Goal: Information Seeking & Learning: Learn about a topic

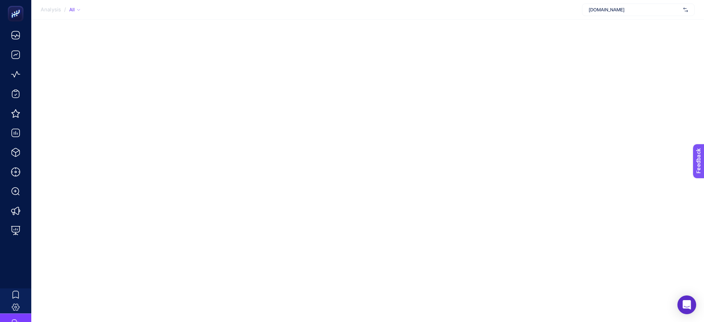
click at [628, 7] on span "[DOMAIN_NAME]" at bounding box center [633, 10] width 91 height 6
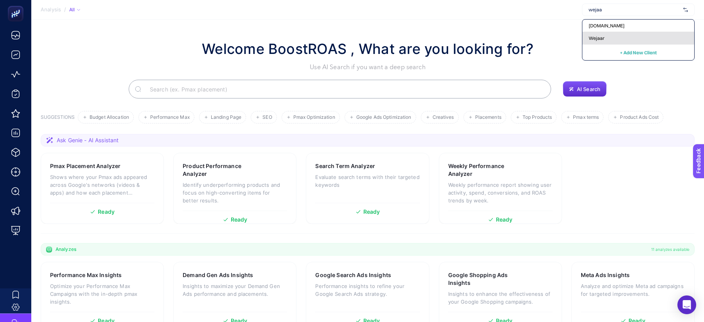
type input "wejaa"
click at [607, 34] on div "Wejaar" at bounding box center [638, 38] width 112 height 13
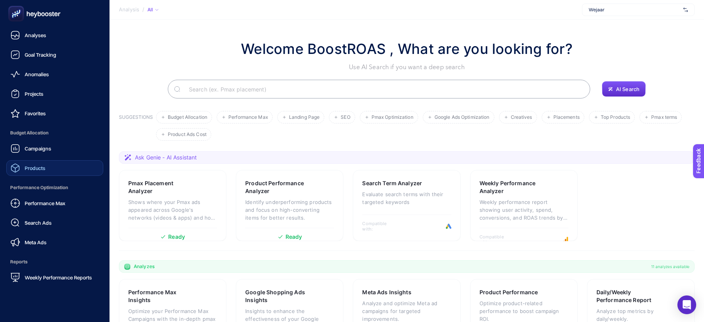
click at [52, 164] on link "Products" at bounding box center [54, 168] width 97 height 16
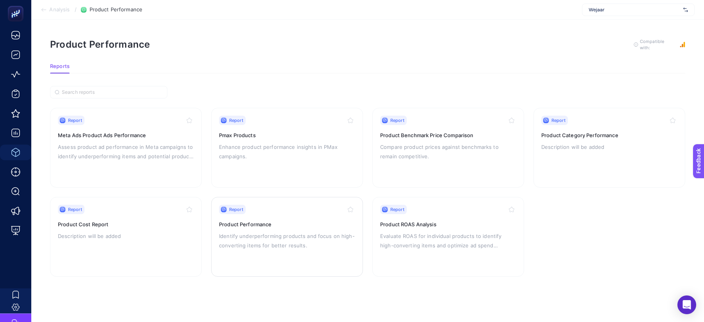
click at [283, 238] on p "Identify underperforming products and focus on high-converting items for better…" at bounding box center [287, 240] width 136 height 19
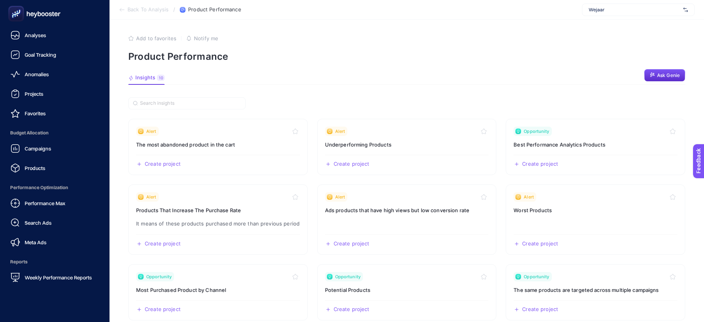
click at [29, 22] on div at bounding box center [54, 13] width 97 height 27
click at [56, 144] on link "Campaigns" at bounding box center [54, 149] width 97 height 16
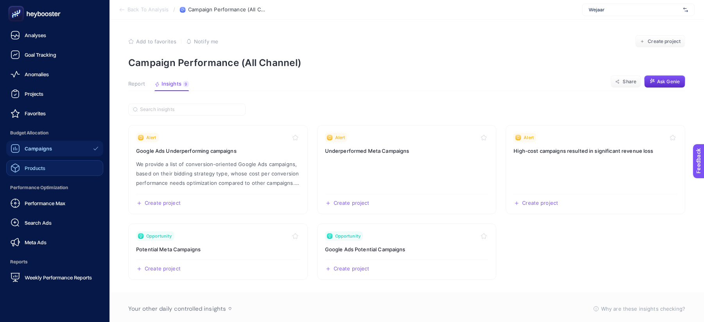
click at [44, 165] on span "Products" at bounding box center [35, 168] width 21 height 6
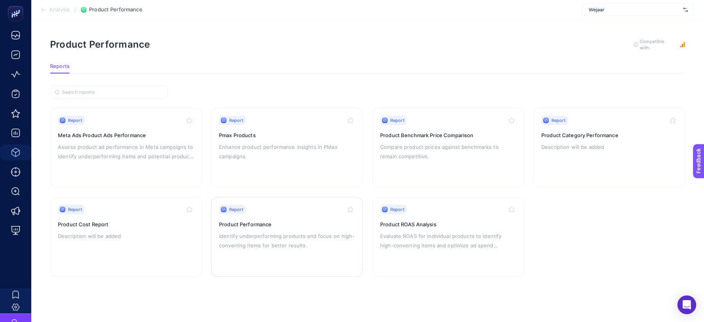
click at [281, 234] on p "Identify underperforming products and focus on high-converting items for better…" at bounding box center [287, 240] width 136 height 19
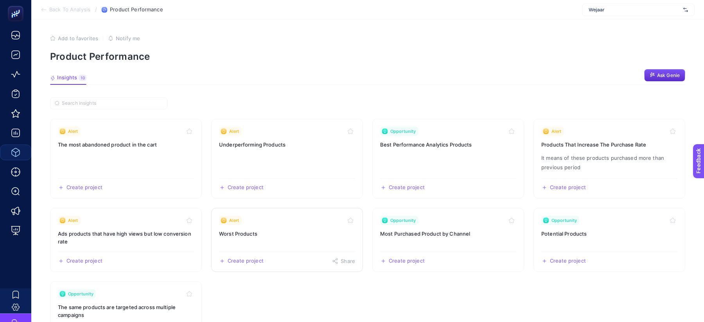
click at [246, 228] on link "Alert Worst Products Create project Share" at bounding box center [287, 240] width 152 height 64
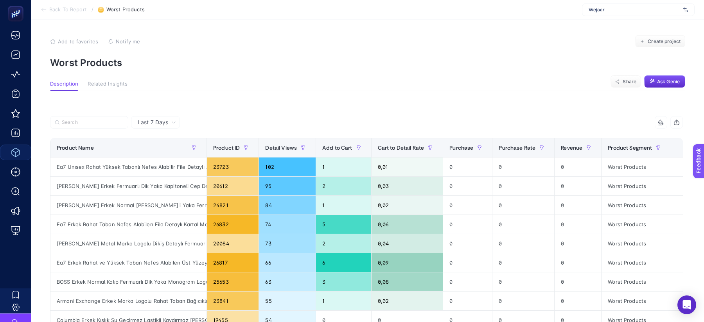
click at [144, 122] on span "Last 7 Days" at bounding box center [153, 122] width 30 height 8
click at [168, 149] on ul "Last 7 Days Last 30 Days" at bounding box center [155, 146] width 48 height 32
click at [168, 149] on div "Product Name" at bounding box center [128, 148] width 143 height 13
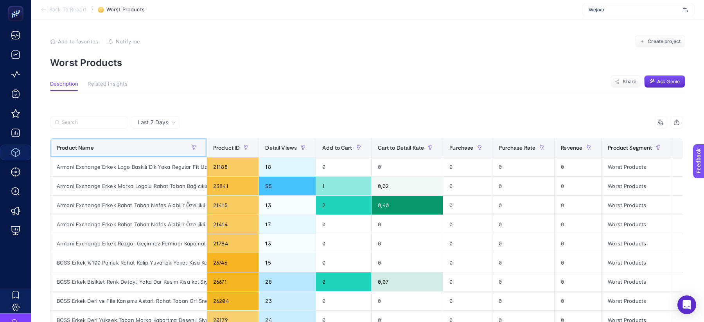
scroll to position [22, 0]
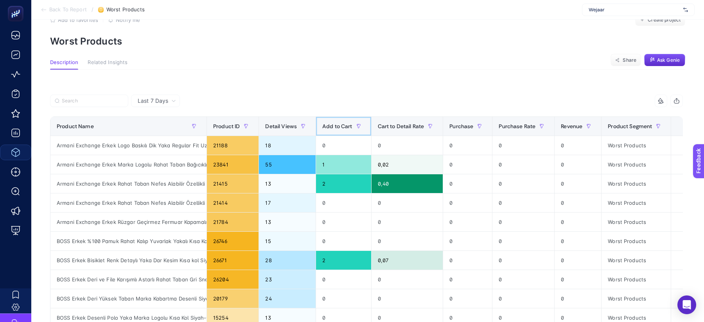
click at [343, 131] on div "Add to Cart" at bounding box center [343, 126] width 43 height 13
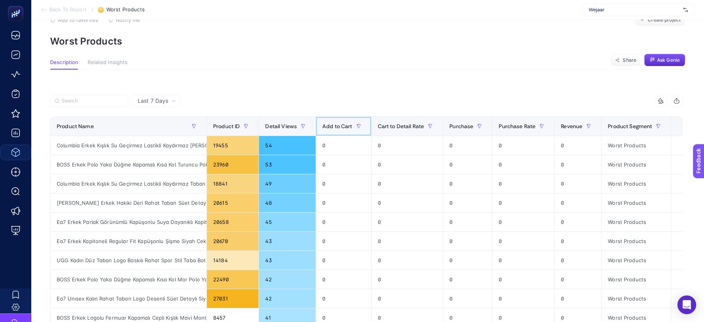
click at [343, 131] on div "Add to Cart" at bounding box center [343, 126] width 43 height 13
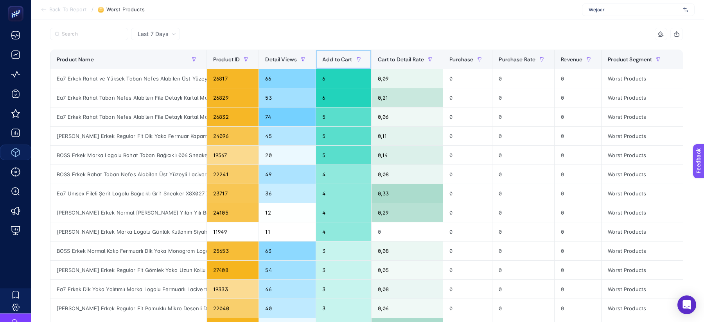
scroll to position [86, 0]
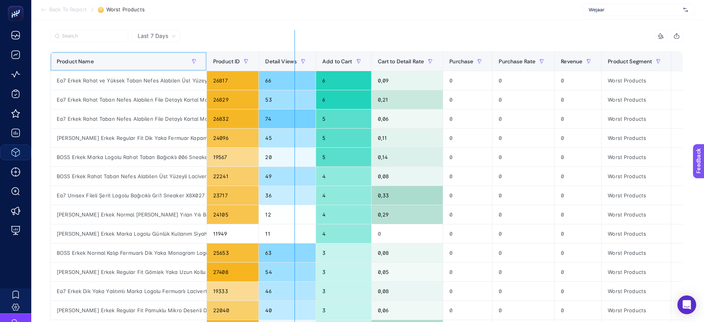
drag, startPoint x: 206, startPoint y: 56, endPoint x: 307, endPoint y: 63, distance: 100.7
click at [307, 62] on div "7 items selected Product Name Product ID Detail Views Add to Cart Cart to Detai…" at bounding box center [366, 262] width 633 height 464
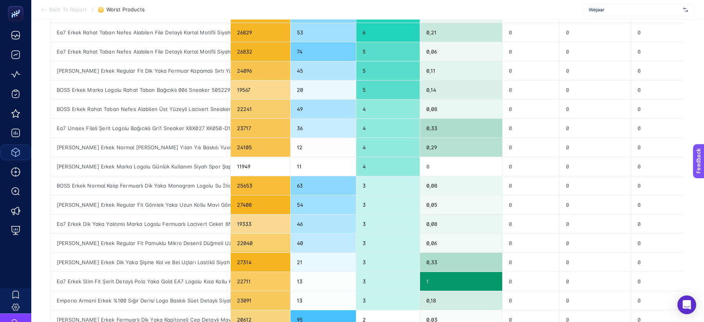
scroll to position [324, 0]
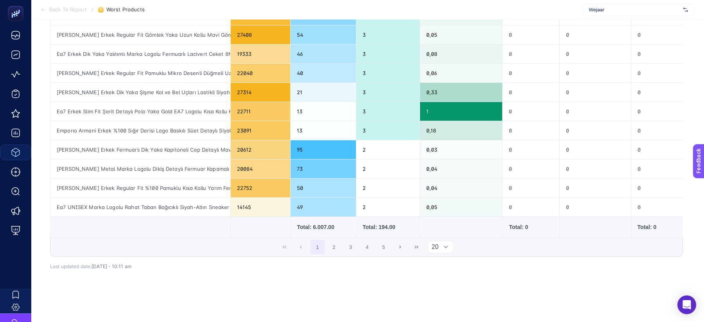
click at [444, 241] on div at bounding box center [445, 247] width 15 height 12
click at [446, 276] on li "50" at bounding box center [441, 277] width 26 height 16
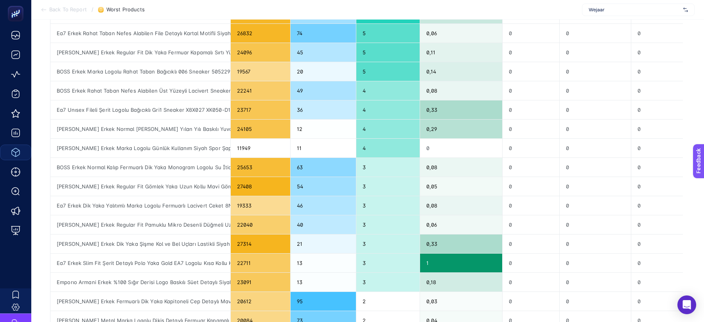
scroll to position [0, 0]
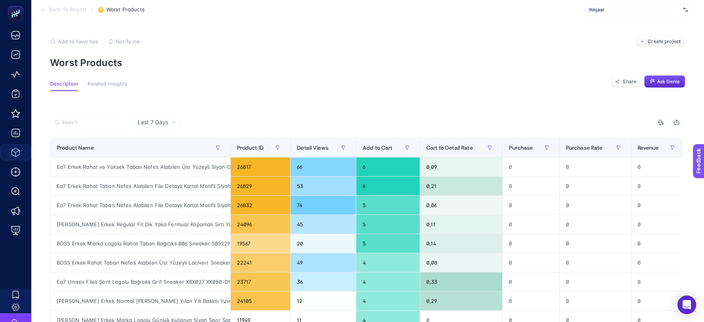
click at [673, 122] on icon "button" at bounding box center [676, 122] width 6 height 6
